Goal: Task Accomplishment & Management: Complete application form

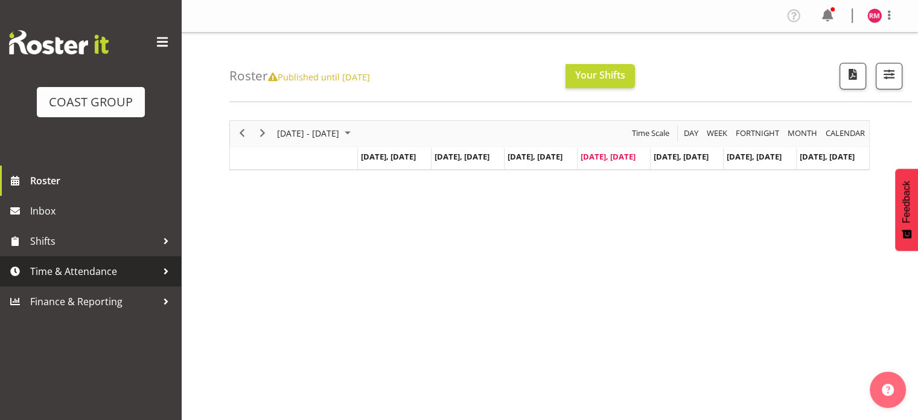
drag, startPoint x: 119, startPoint y: 261, endPoint x: 114, endPoint y: 267, distance: 8.1
click at [119, 262] on span "Time & Attendance" at bounding box center [93, 271] width 127 height 18
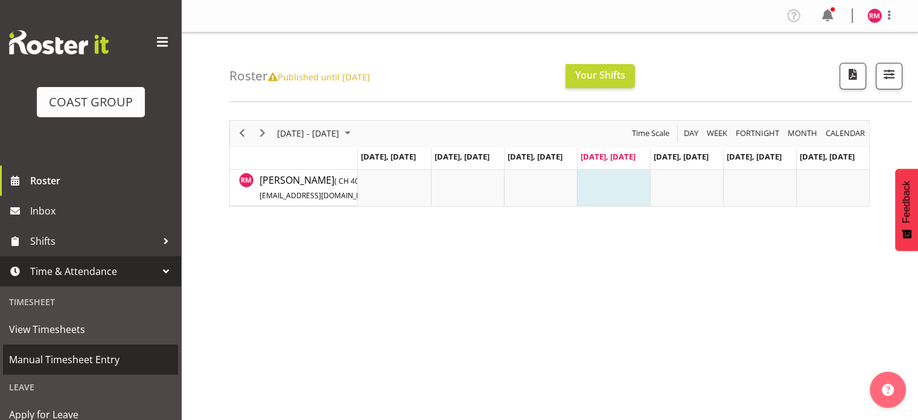
click at [79, 357] on span "Manual Timesheet Entry" at bounding box center [90, 359] width 163 height 18
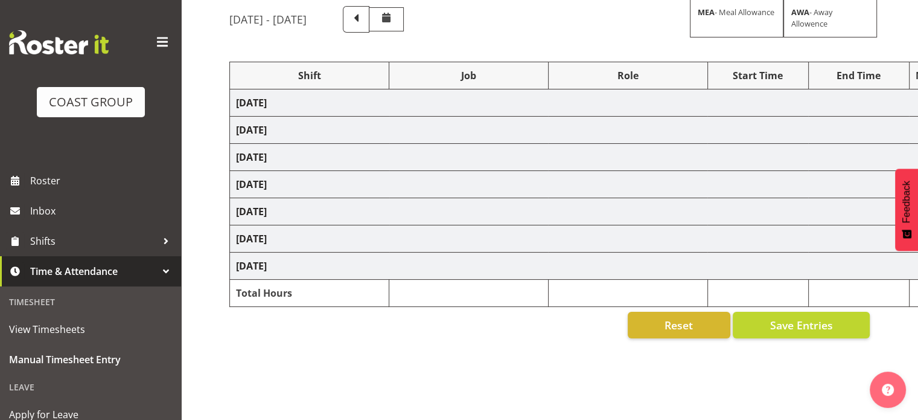
scroll to position [121, 0]
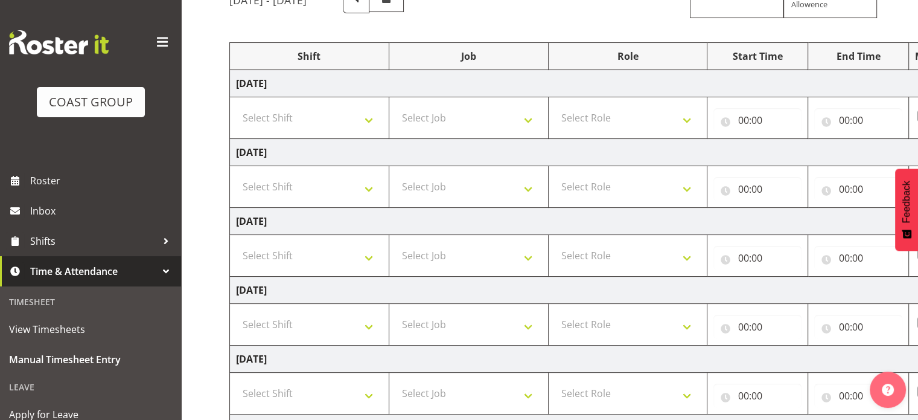
click at [319, 86] on td "[DATE]" at bounding box center [652, 83] width 845 height 27
click at [339, 113] on select "Select Shift CHC SIGN ADMIN (LEAVE ALONE, DONT MAKE INACTIVE) DW CHC ARK WORK D…" at bounding box center [309, 118] width 147 height 24
select select "62215"
click at [236, 106] on select "Select Shift CHC SIGN ADMIN (LEAVE ALONE, DONT MAKE INACTIVE) DW CHC ARK WORK D…" at bounding box center [309, 118] width 147 height 24
click at [420, 122] on select "Select Job 1 Carlton Events 1 [PERSON_NAME][GEOGRAPHIC_DATA] 1 [PERSON_NAME][GE…" at bounding box center [468, 118] width 147 height 24
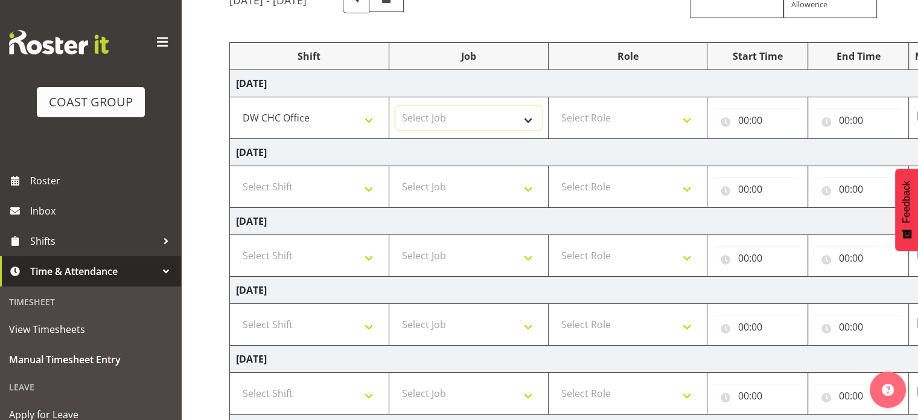
select select "9478"
click at [395, 106] on select "Select Job 1 Carlton Events 1 [PERSON_NAME][GEOGRAPHIC_DATA] 1 [PERSON_NAME][GE…" at bounding box center [468, 118] width 147 height 24
click at [490, 168] on td "Select Job 1 Carlton Events 1 [PERSON_NAME][GEOGRAPHIC_DATA] 1 [PERSON_NAME][GE…" at bounding box center [468, 187] width 159 height 42
click at [476, 194] on select "Select Job 1 Carlton Events 1 [PERSON_NAME][GEOGRAPHIC_DATA] 1 [PERSON_NAME][GE…" at bounding box center [468, 186] width 147 height 24
select select "9478"
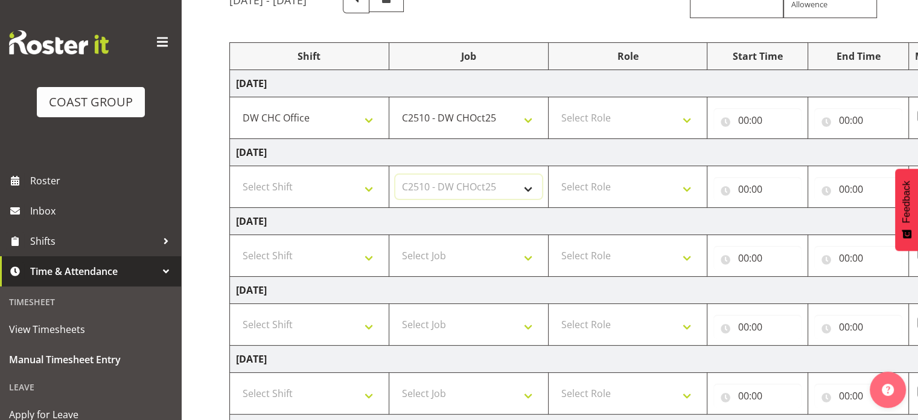
click at [395, 174] on select "Select Job 1 Carlton Events 1 [PERSON_NAME][GEOGRAPHIC_DATA] 1 [PERSON_NAME][GE…" at bounding box center [468, 186] width 147 height 24
click at [355, 168] on td "Select Shift CHC SIGN ADMIN (LEAVE ALONE, DONT MAKE INACTIVE) DW CHC ARK WORK D…" at bounding box center [309, 187] width 159 height 42
click at [343, 188] on select "Select Shift CHC SIGN ADMIN (LEAVE ALONE, DONT MAKE INACTIVE) DW CHC ARK WORK D…" at bounding box center [309, 186] width 147 height 24
select select "62215"
click at [236, 174] on select "Select Shift CHC SIGN ADMIN (LEAVE ALONE, DONT MAKE INACTIVE) DW CHC ARK WORK D…" at bounding box center [309, 186] width 147 height 24
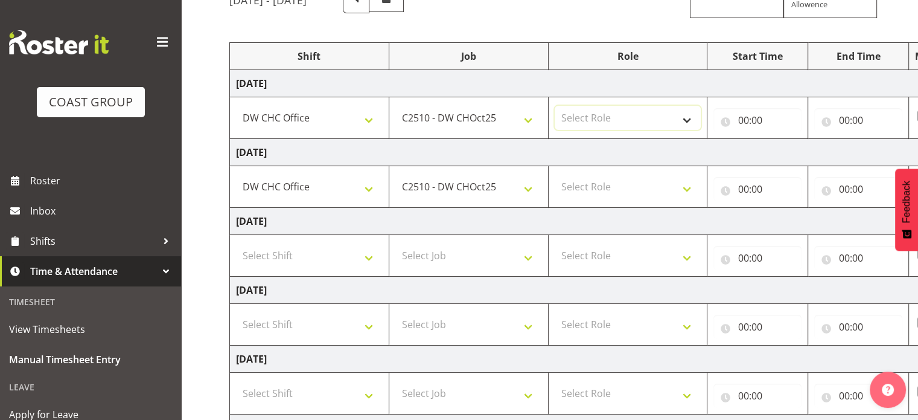
click at [608, 117] on select "Select Role INSTALLER DW" at bounding box center [628, 118] width 147 height 24
select select "219"
click at [555, 106] on select "Select Role INSTALLER DW" at bounding box center [628, 118] width 147 height 24
click at [598, 174] on select "Select Role INSTALLER DW" at bounding box center [628, 186] width 147 height 24
select select "219"
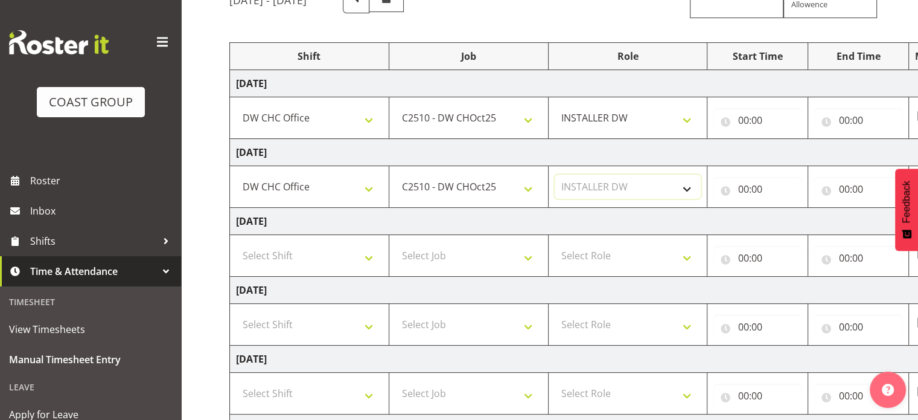
click at [555, 174] on select "Select Role INSTALLER DW" at bounding box center [628, 186] width 147 height 24
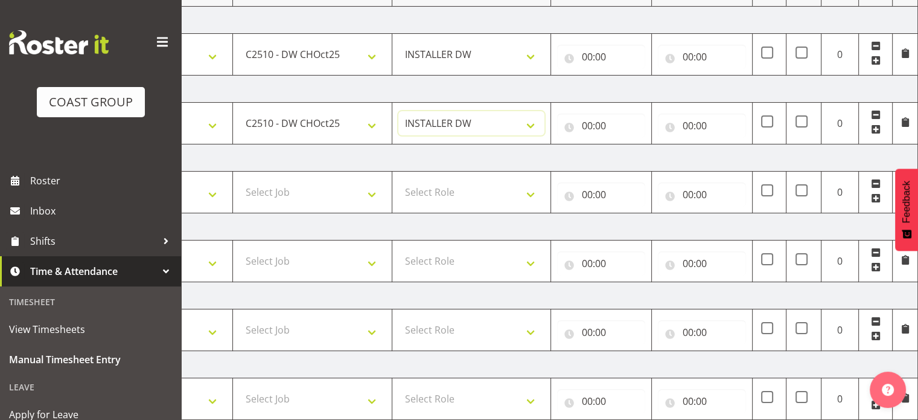
scroll to position [25, 0]
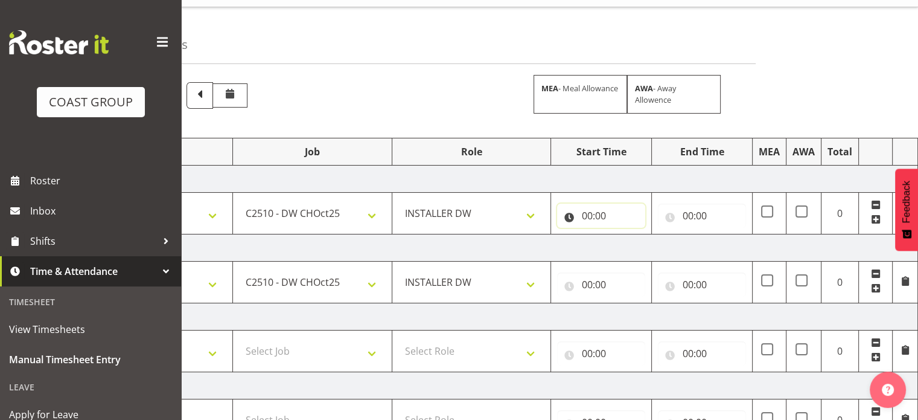
click at [610, 219] on input "00:00" at bounding box center [601, 215] width 88 height 24
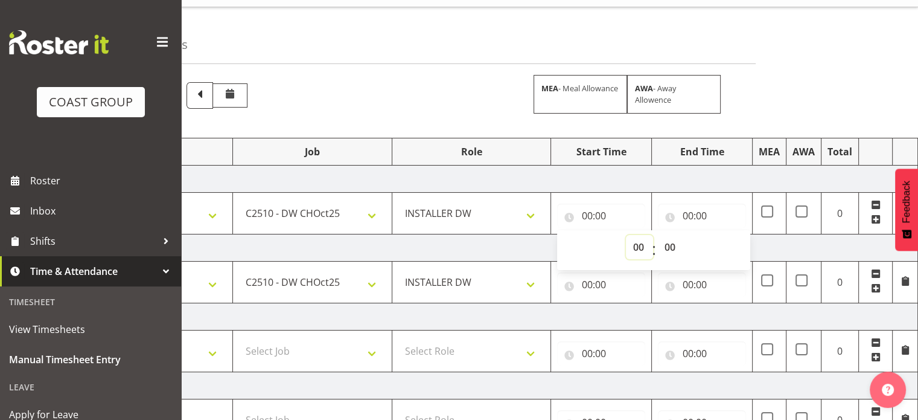
click at [638, 245] on select "00 01 02 03 04 05 06 07 08 09 10 11 12 13 14 15 16 17 18 19 20 21 22 23" at bounding box center [639, 247] width 27 height 24
select select "8"
click at [626, 235] on select "00 01 02 03 04 05 06 07 08 09 10 11 12 13 14 15 16 17 18 19 20 21 22 23" at bounding box center [639, 247] width 27 height 24
type input "08:00"
click at [702, 209] on input "00:00" at bounding box center [702, 215] width 88 height 24
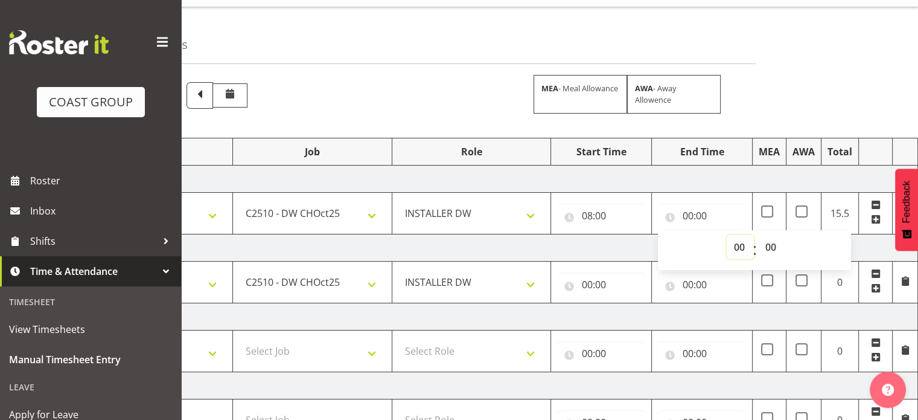
click at [744, 246] on select "00 01 02 03 04 05 06 07 08 09 10 11 12 13 14 15 16 17 18 19 20 21 22 23" at bounding box center [740, 247] width 27 height 24
select select "17"
click at [727, 235] on select "00 01 02 03 04 05 06 07 08 09 10 11 12 13 14 15 16 17 18 19 20 21 22 23" at bounding box center [740, 247] width 27 height 24
type input "17:00"
click at [615, 286] on input "00:00" at bounding box center [601, 284] width 88 height 24
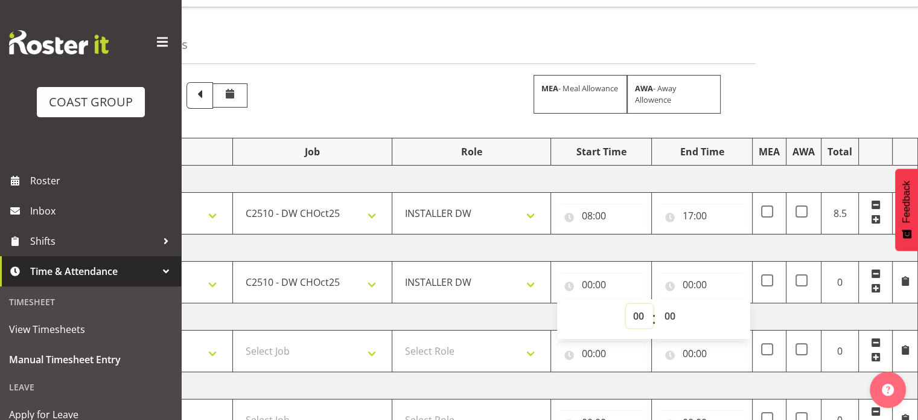
click at [636, 313] on select "00 01 02 03 04 05 06 07 08 09 10 11 12 13 14 15 16 17 18 19 20 21 22 23" at bounding box center [639, 316] width 27 height 24
select select "7"
click at [626, 304] on select "00 01 02 03 04 05 06 07 08 09 10 11 12 13 14 15 16 17 18 19 20 21 22 23" at bounding box center [639, 316] width 27 height 24
type input "07:00"
click at [679, 309] on select "00 01 02 03 04 05 06 07 08 09 10 11 12 13 14 15 16 17 18 19 20 21 22 23 24 25 2…" at bounding box center [670, 316] width 27 height 24
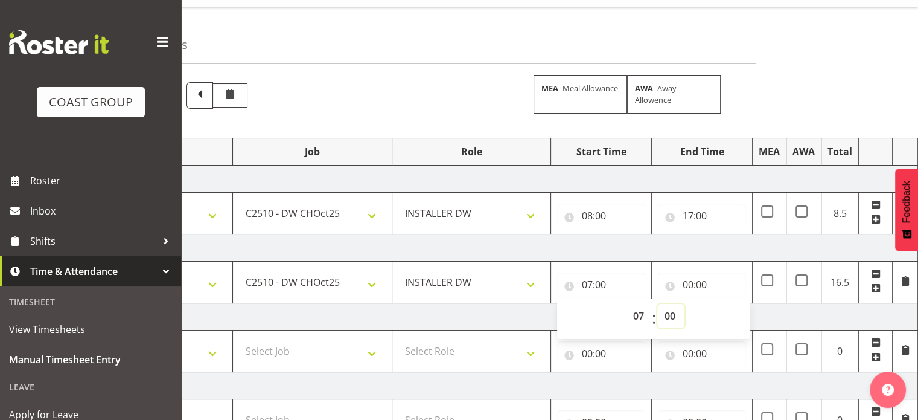
select select "30"
click at [657, 304] on select "00 01 02 03 04 05 06 07 08 09 10 11 12 13 14 15 16 17 18 19 20 21 22 23 24 25 2…" at bounding box center [670, 316] width 27 height 24
type input "07:30"
click at [700, 282] on input "00:00" at bounding box center [702, 284] width 88 height 24
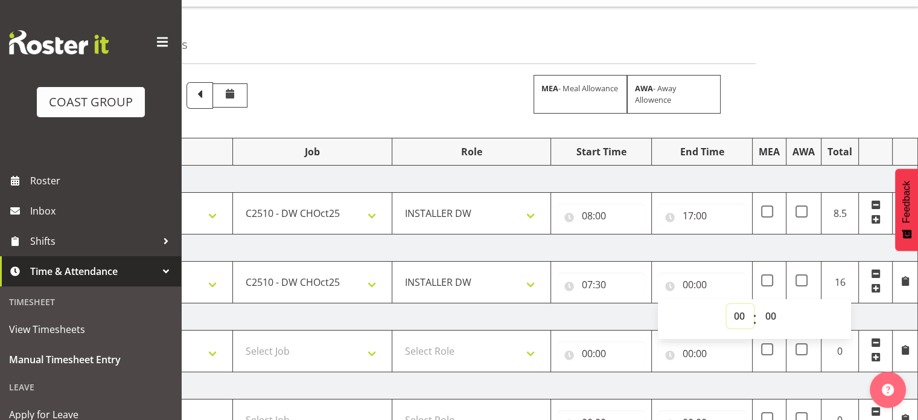
click at [733, 313] on select "00 01 02 03 04 05 06 07 08 09 10 11 12 13 14 15 16 17 18 19 20 21 22 23" at bounding box center [740, 316] width 27 height 24
select select "17"
click at [727, 304] on select "00 01 02 03 04 05 06 07 08 09 10 11 12 13 14 15 16 17 18 19 20 21 22 23" at bounding box center [740, 316] width 27 height 24
type input "17:00"
click at [775, 313] on select "00 01 02 03 04 05 06 07 08 09 10 11 12 13 14 15 16 17 18 19 20 21 22 23 24 25 2…" at bounding box center [771, 316] width 27 height 24
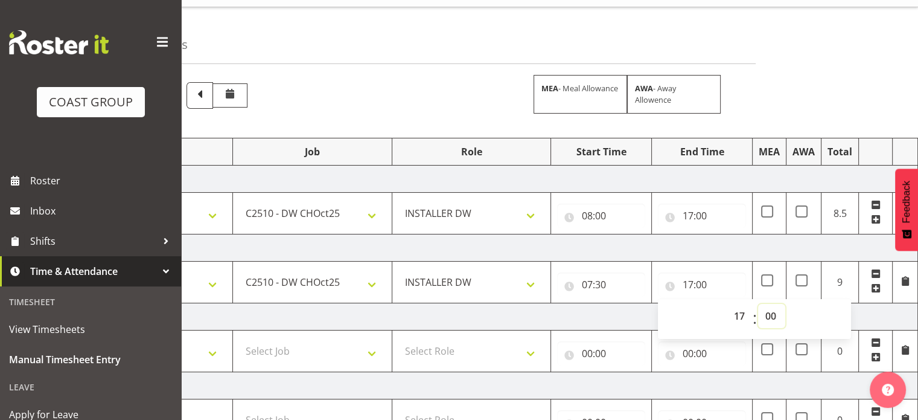
select select "30"
click at [758, 304] on select "00 01 02 03 04 05 06 07 08 09 10 11 12 13 14 15 16 17 18 19 20 21 22 23 24 25 2…" at bounding box center [771, 316] width 27 height 24
type input "17:30"
click at [760, 247] on td "[DATE]" at bounding box center [496, 247] width 845 height 27
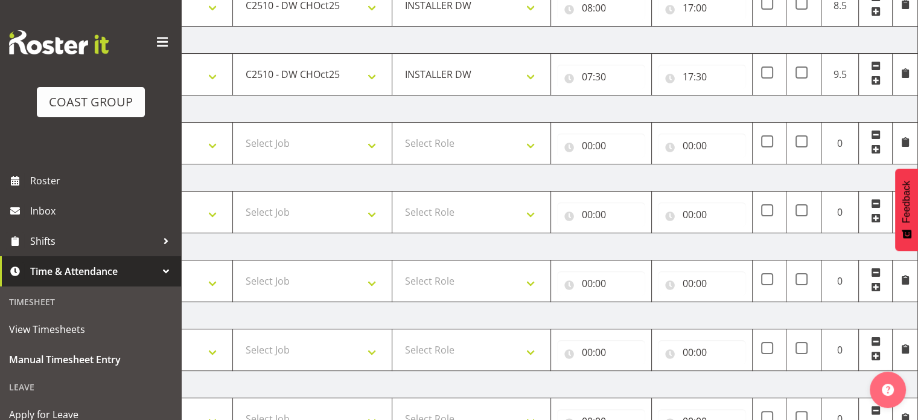
scroll to position [327, 0]
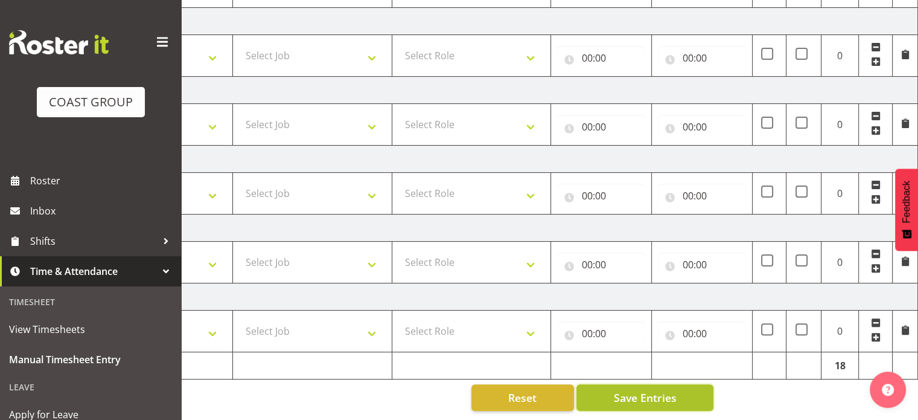
click at [645, 391] on span "Save Entries" at bounding box center [644, 397] width 63 height 16
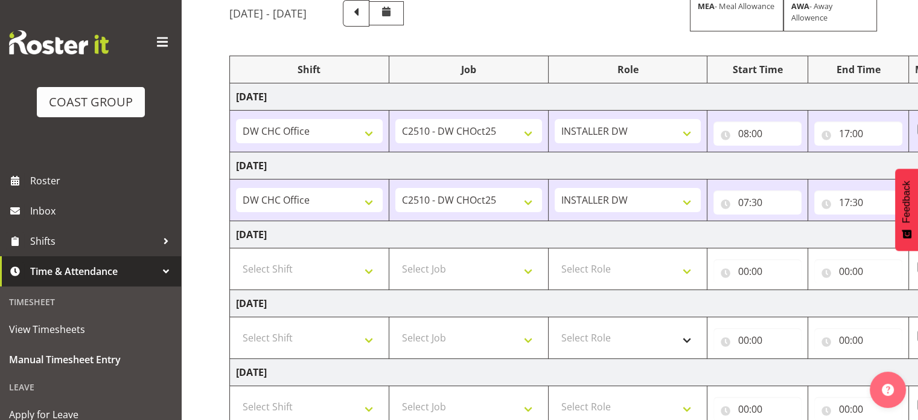
scroll to position [86, 0]
